Goal: Information Seeking & Learning: Learn about a topic

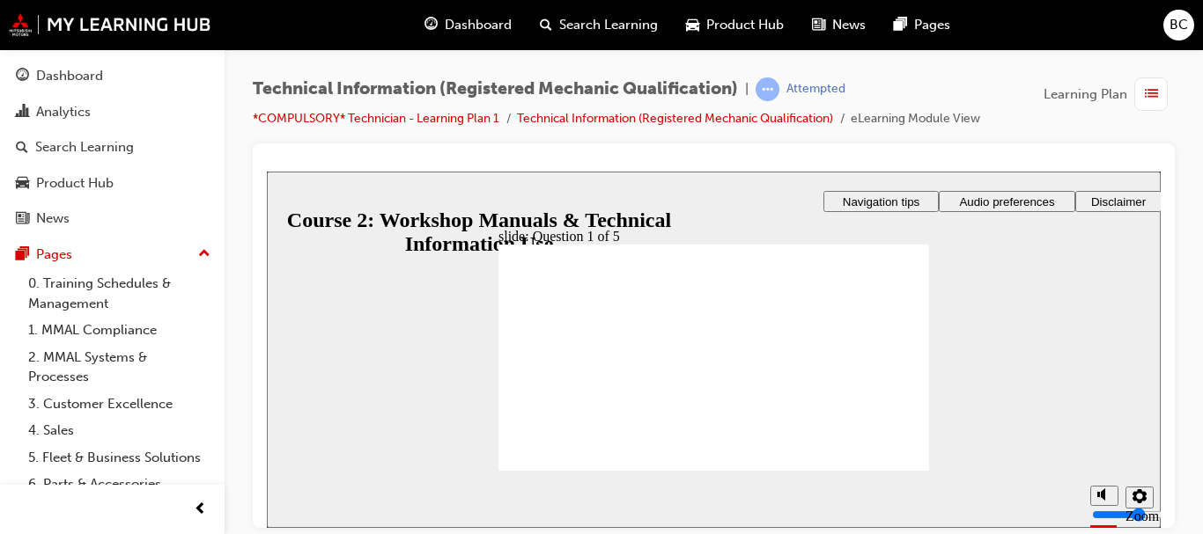
radio input "true"
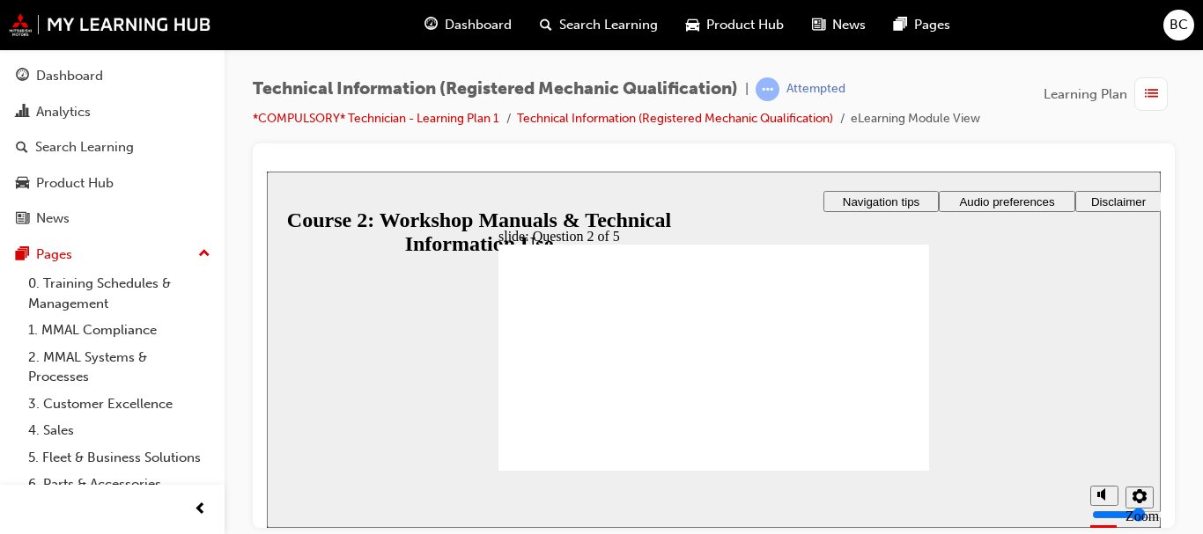
radio input "true"
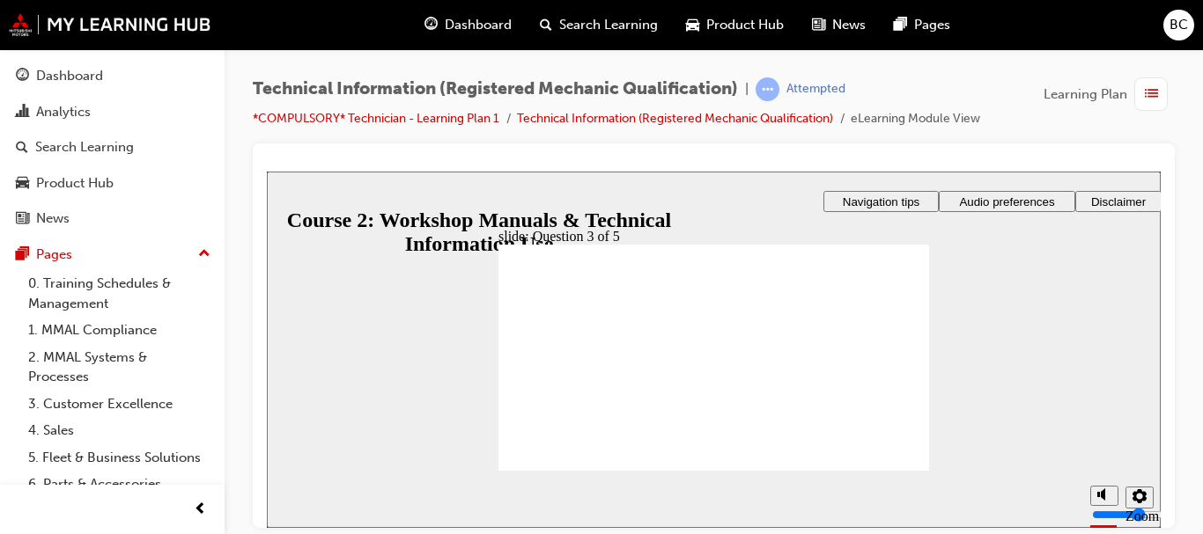
drag, startPoint x: 791, startPoint y: 349, endPoint x: 790, endPoint y: 407, distance: 58.1
drag, startPoint x: 795, startPoint y: 318, endPoint x: 795, endPoint y: 341, distance: 22.9
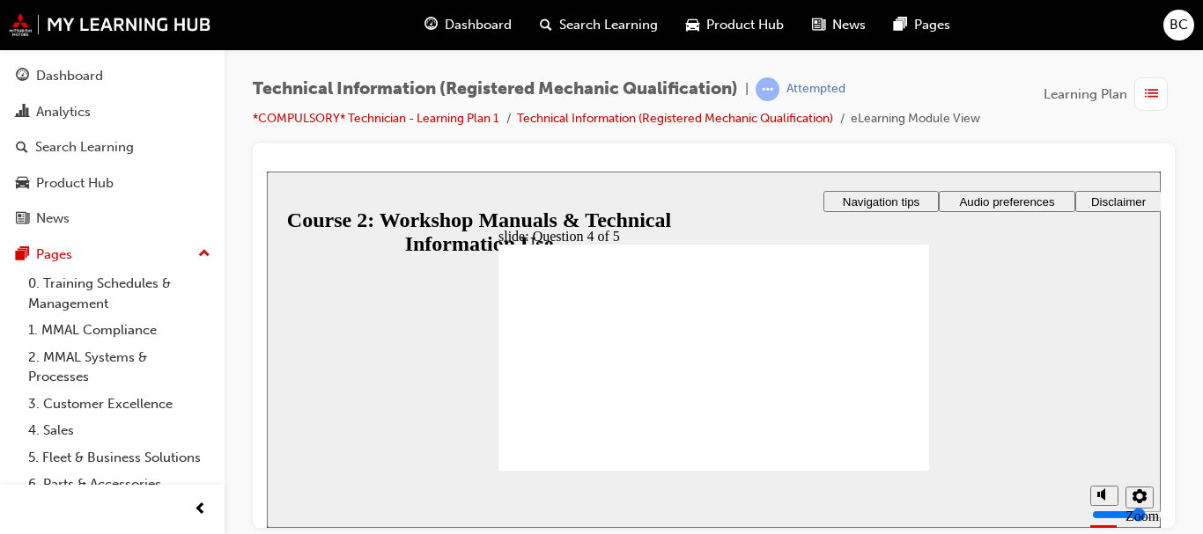
drag, startPoint x: 763, startPoint y: 324, endPoint x: 768, endPoint y: 377, distance: 53.0
drag, startPoint x: 792, startPoint y: 313, endPoint x: 788, endPoint y: 345, distance: 32.0
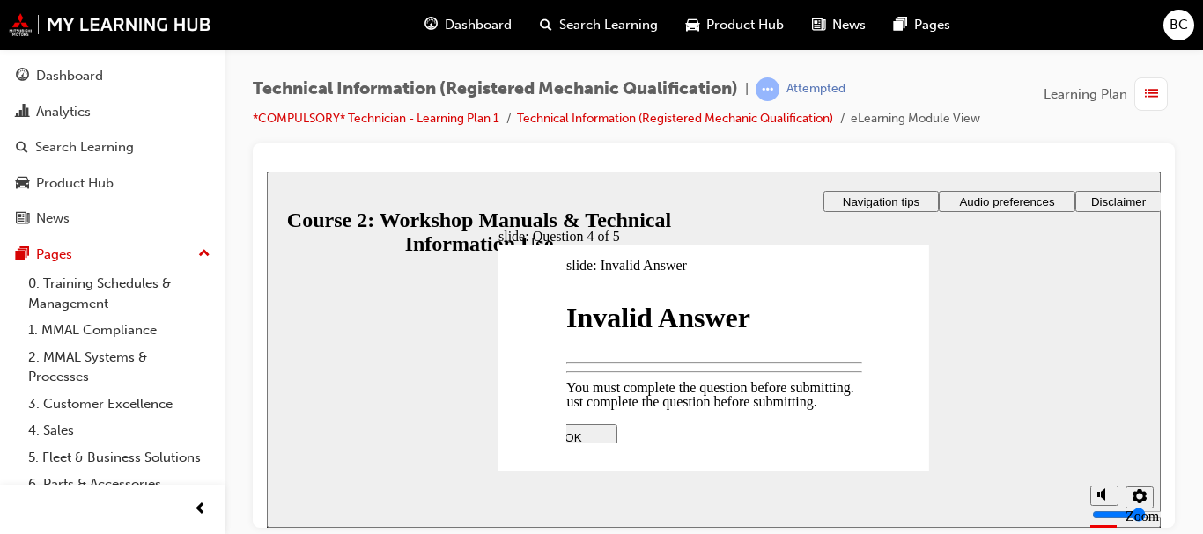
click at [563, 448] on div at bounding box center [714, 349] width 894 height 357
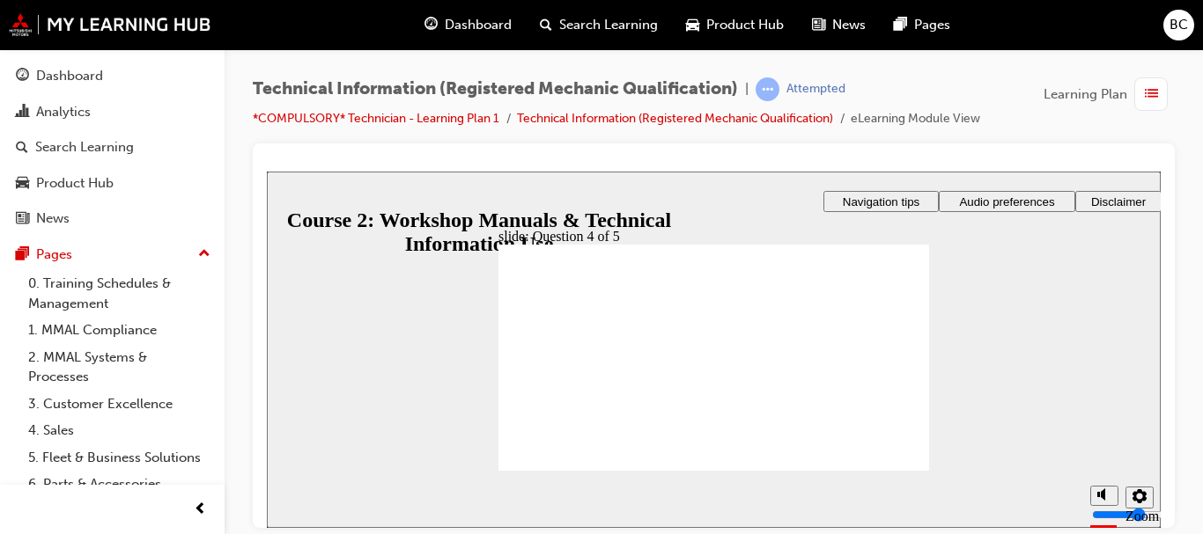
drag, startPoint x: 794, startPoint y: 400, endPoint x: 789, endPoint y: 379, distance: 21.8
drag, startPoint x: 789, startPoint y: 379, endPoint x: 789, endPoint y: 400, distance: 21.1
drag, startPoint x: 802, startPoint y: 395, endPoint x: 795, endPoint y: 366, distance: 29.9
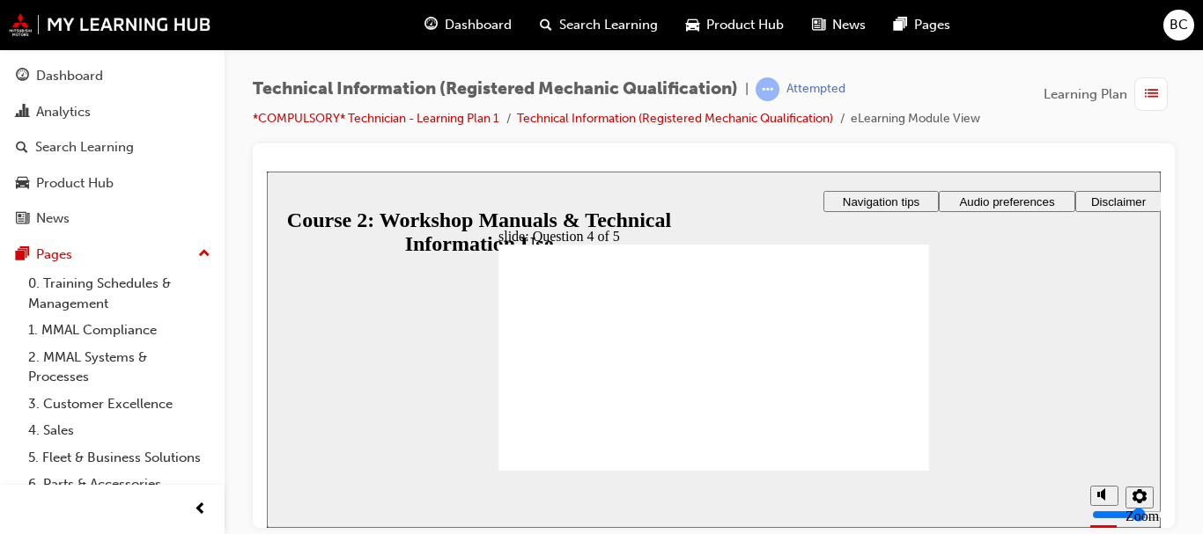
drag, startPoint x: 806, startPoint y: 307, endPoint x: 803, endPoint y: 335, distance: 28.3
drag, startPoint x: 801, startPoint y: 311, endPoint x: 800, endPoint y: 368, distance: 57.2
drag, startPoint x: 855, startPoint y: 372, endPoint x: 847, endPoint y: 340, distance: 32.7
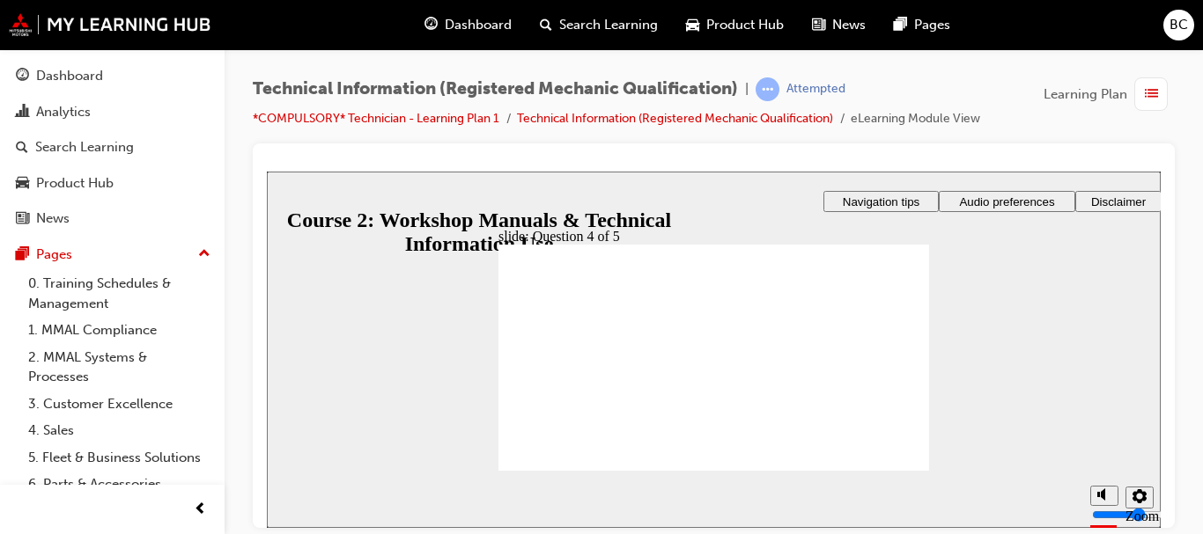
drag, startPoint x: 612, startPoint y: 316, endPoint x: 668, endPoint y: 357, distance: 69.9
click at [324, 194] on div "slide: Question 4 of 5 Rectangle 1 Rectangle 3 Question 4 of 5 Match the tiles …" at bounding box center [714, 349] width 894 height 357
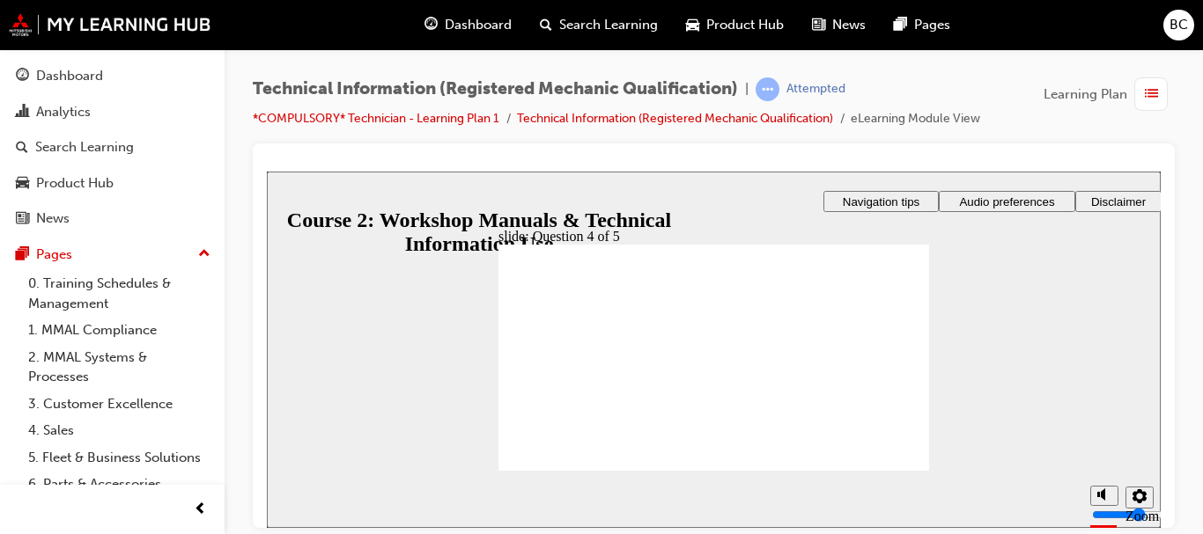
click at [861, 202] on span "Navigation tips" at bounding box center [881, 201] width 77 height 13
drag, startPoint x: 806, startPoint y: 376, endPoint x: 797, endPoint y: 350, distance: 27.3
drag, startPoint x: 610, startPoint y: 350, endPoint x: 629, endPoint y: 356, distance: 19.2
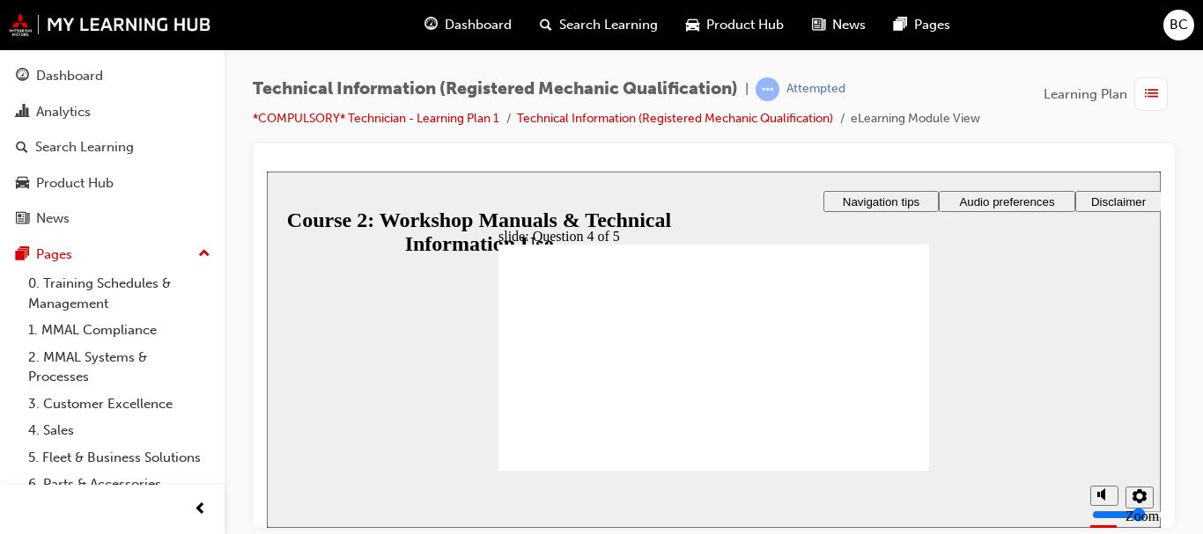
drag, startPoint x: 740, startPoint y: 409, endPoint x: 725, endPoint y: 381, distance: 30.7
drag, startPoint x: 752, startPoint y: 321, endPoint x: 736, endPoint y: 321, distance: 15.8
drag, startPoint x: 816, startPoint y: 398, endPoint x: 801, endPoint y: 397, distance: 15.0
drag, startPoint x: 729, startPoint y: 378, endPoint x: 728, endPoint y: 321, distance: 56.4
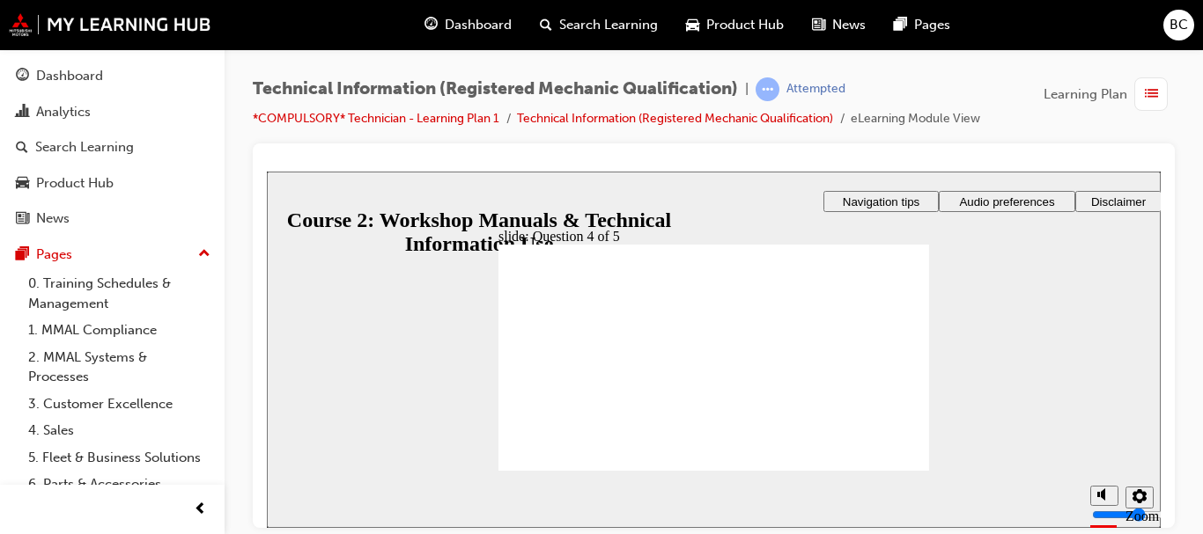
drag, startPoint x: 743, startPoint y: 376, endPoint x: 726, endPoint y: 376, distance: 16.7
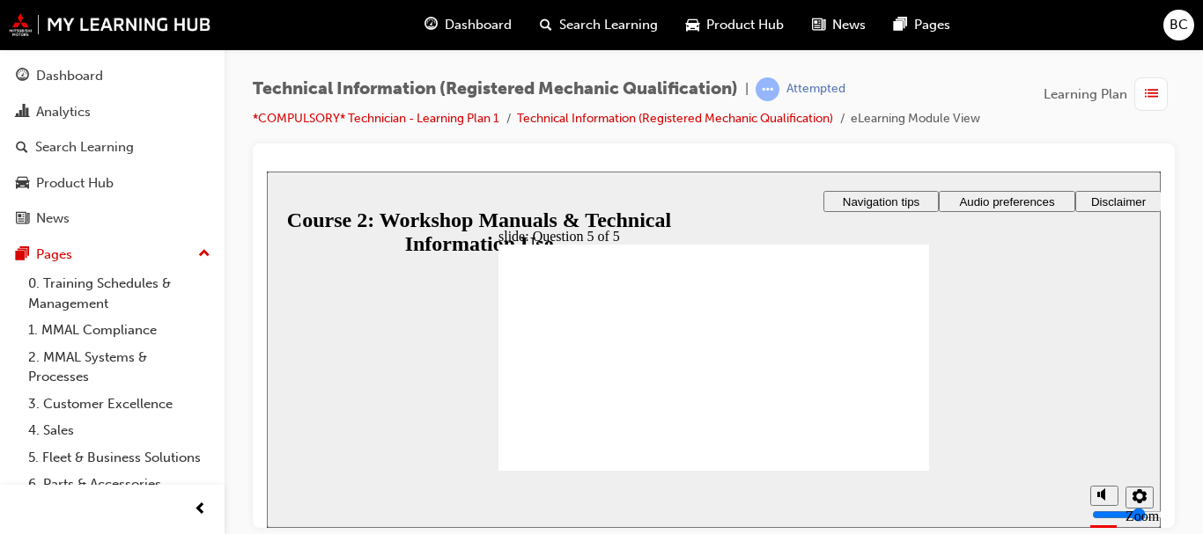
radio input "true"
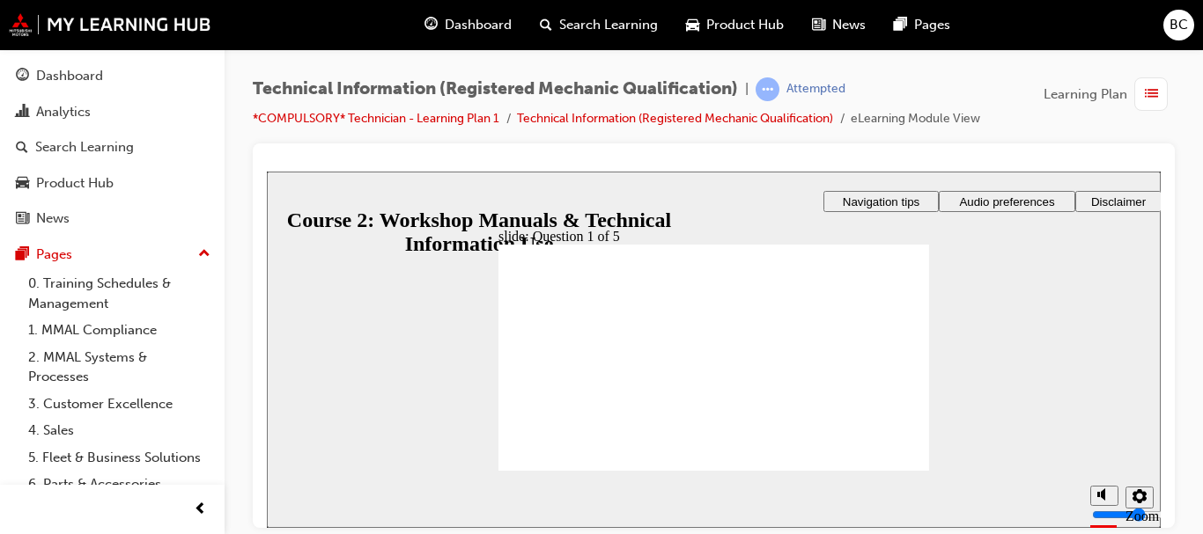
radio input "true"
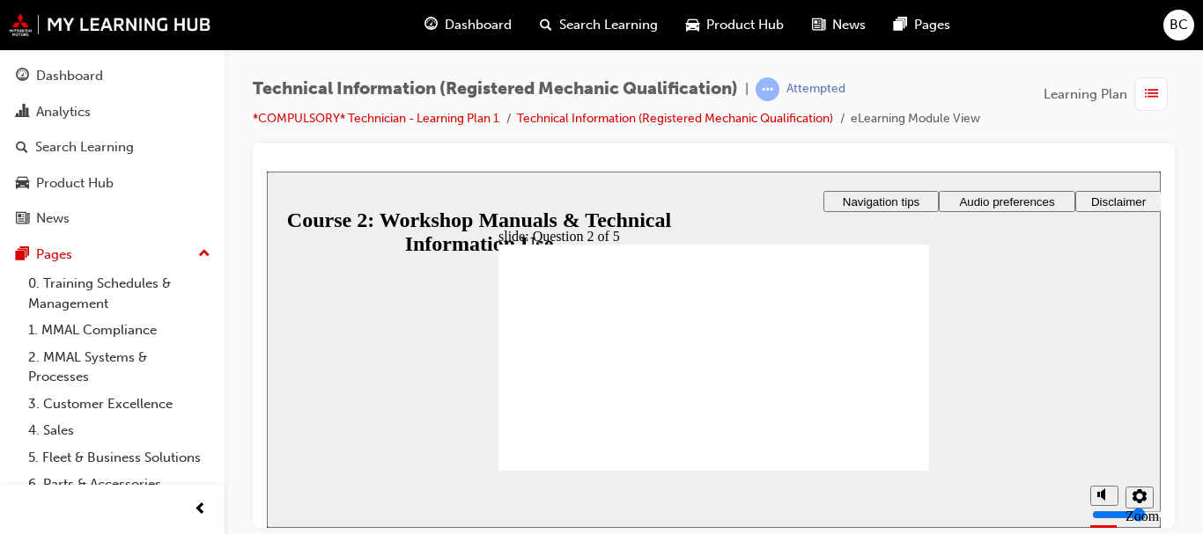
radio input "true"
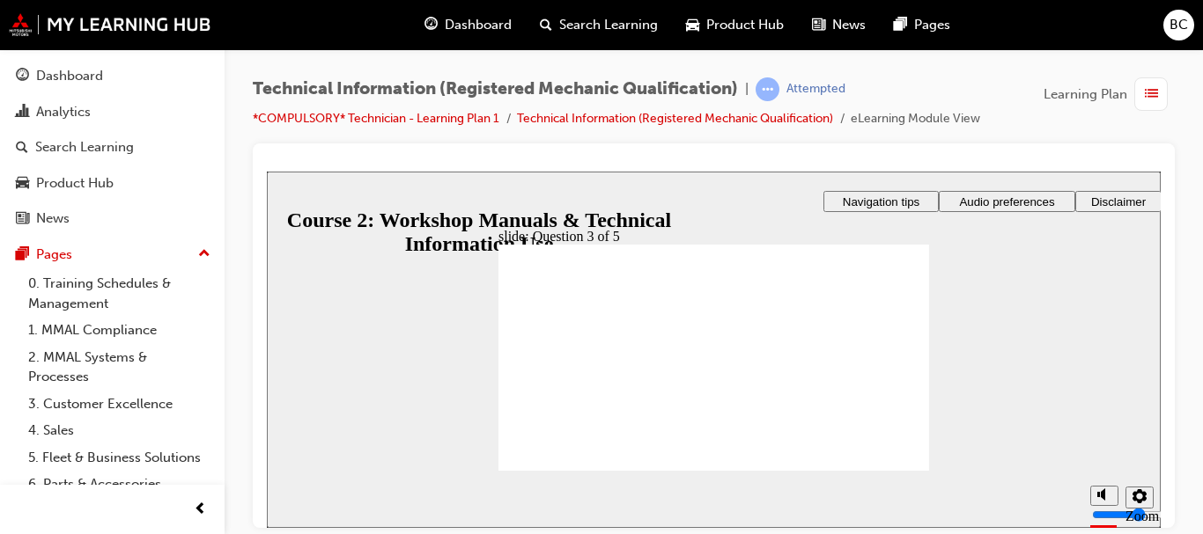
drag, startPoint x: 806, startPoint y: 312, endPoint x: 791, endPoint y: 341, distance: 33.1
drag, startPoint x: 833, startPoint y: 384, endPoint x: 816, endPoint y: 412, distance: 32.8
drag, startPoint x: 790, startPoint y: 379, endPoint x: 775, endPoint y: 380, distance: 15.0
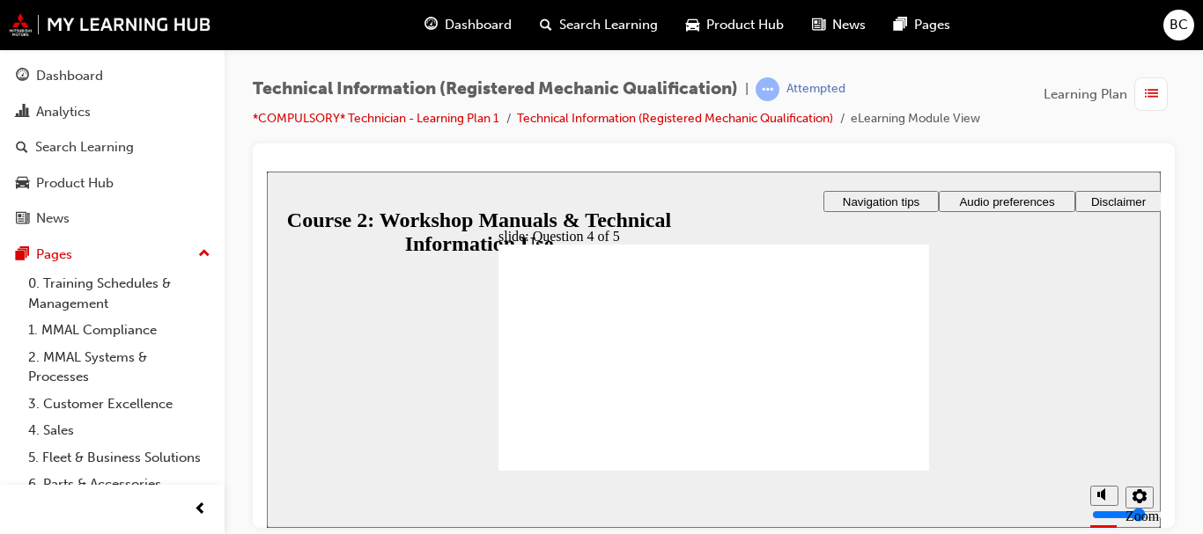
drag, startPoint x: 773, startPoint y: 316, endPoint x: 755, endPoint y: 316, distance: 18.5
radio input "true"
